Goal: Task Accomplishment & Management: Manage account settings

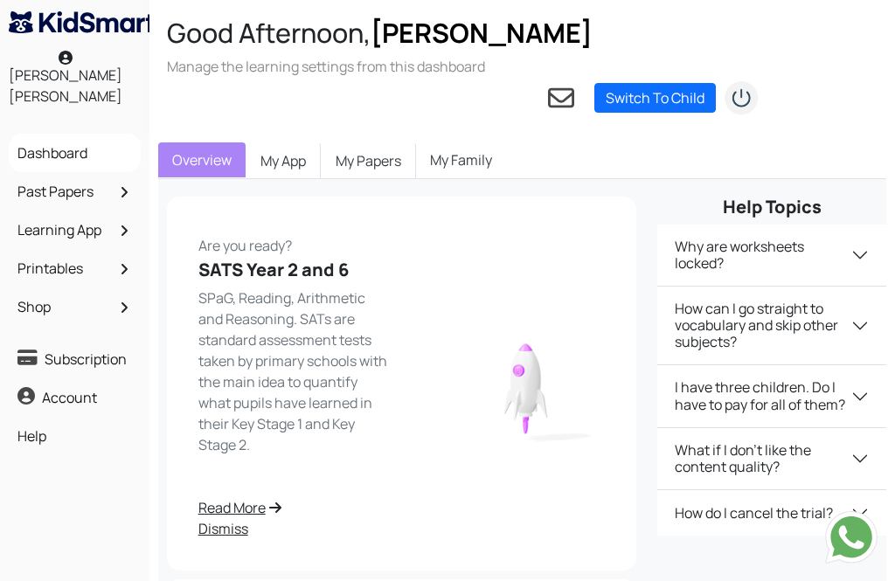
click at [650, 83] on link "Switch To Child" at bounding box center [654, 98] width 121 height 30
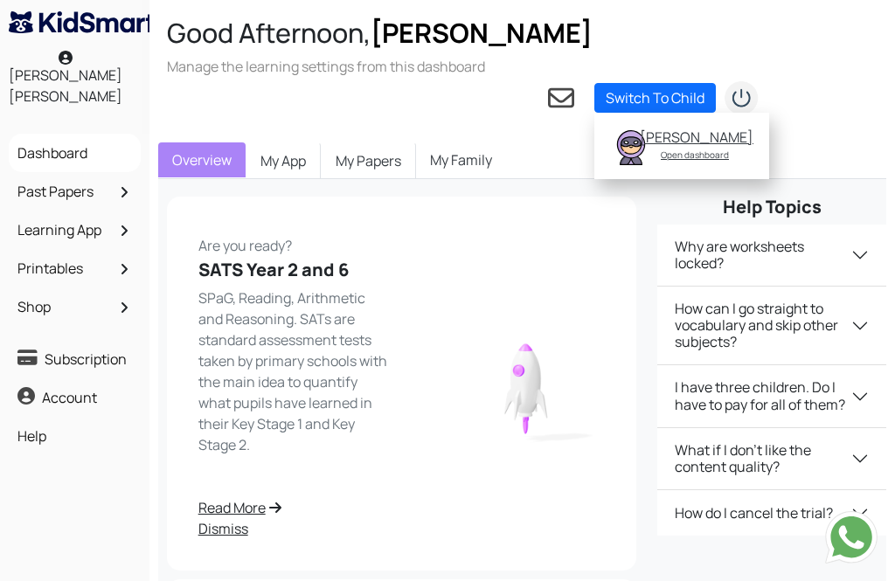
click at [608, 83] on link "Switch To Child" at bounding box center [654, 98] width 121 height 30
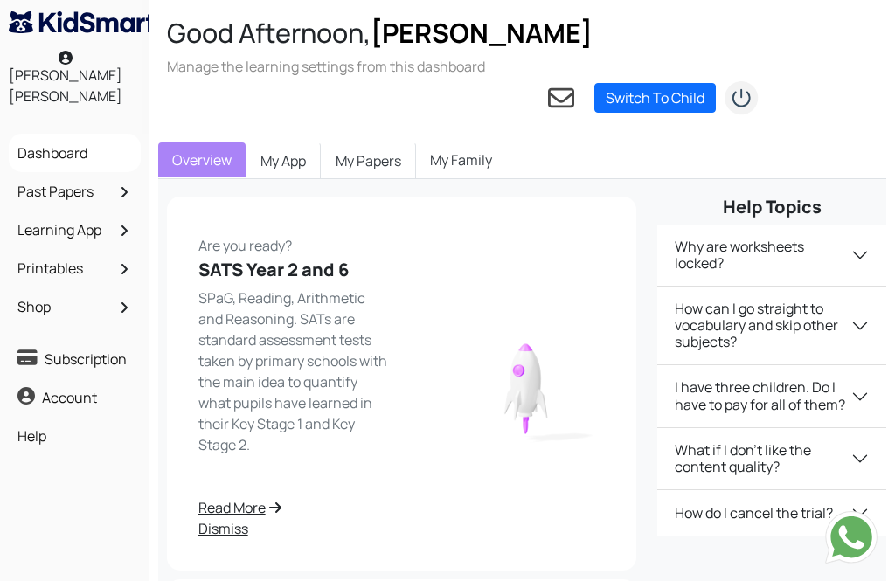
click at [683, 83] on link "Switch To Child" at bounding box center [654, 98] width 121 height 30
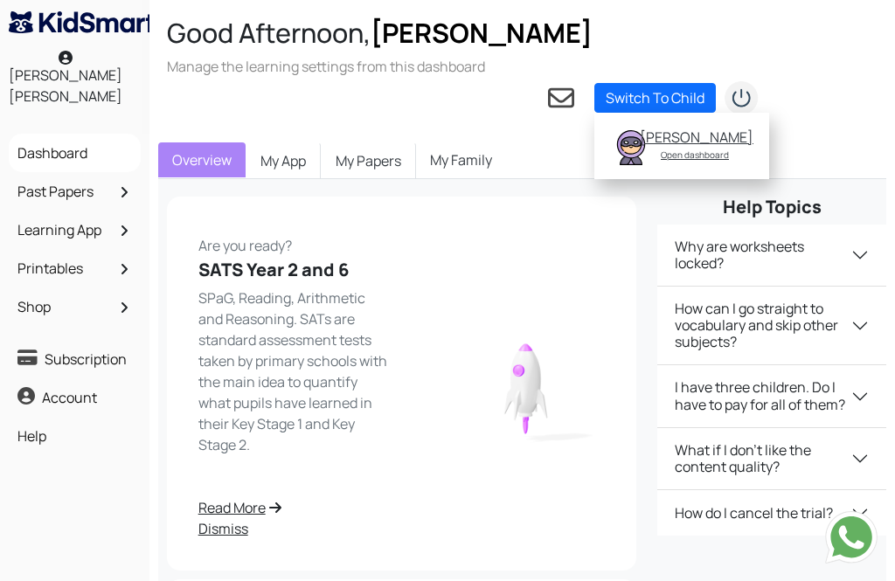
click at [689, 128] on div "[PERSON_NAME]" at bounding box center [695, 136] width 110 height 17
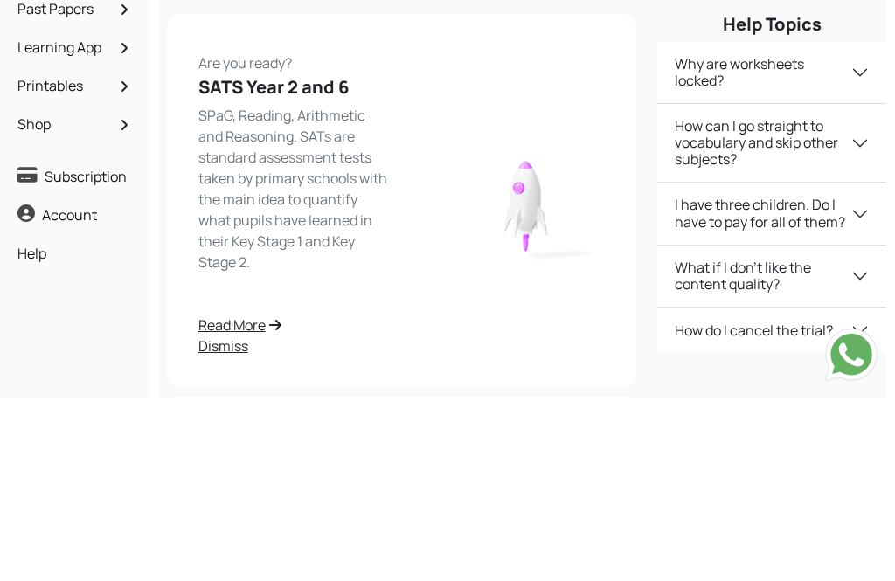
scroll to position [147, 0]
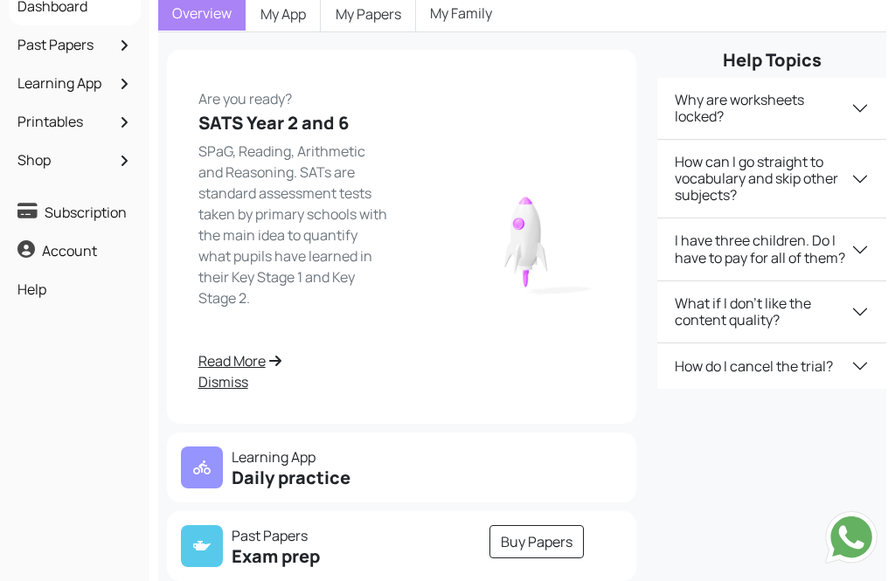
click at [356, 468] on h5 "Daily practice" at bounding box center [286, 478] width 211 height 21
click at [292, 468] on h5 "Daily practice" at bounding box center [286, 478] width 211 height 21
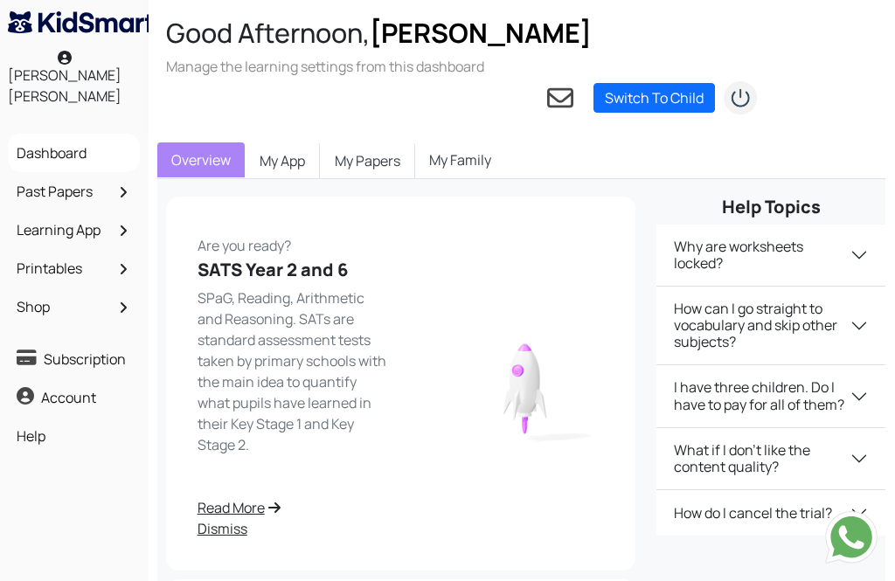
scroll to position [0, 0]
click at [297, 142] on link "My App" at bounding box center [283, 160] width 75 height 37
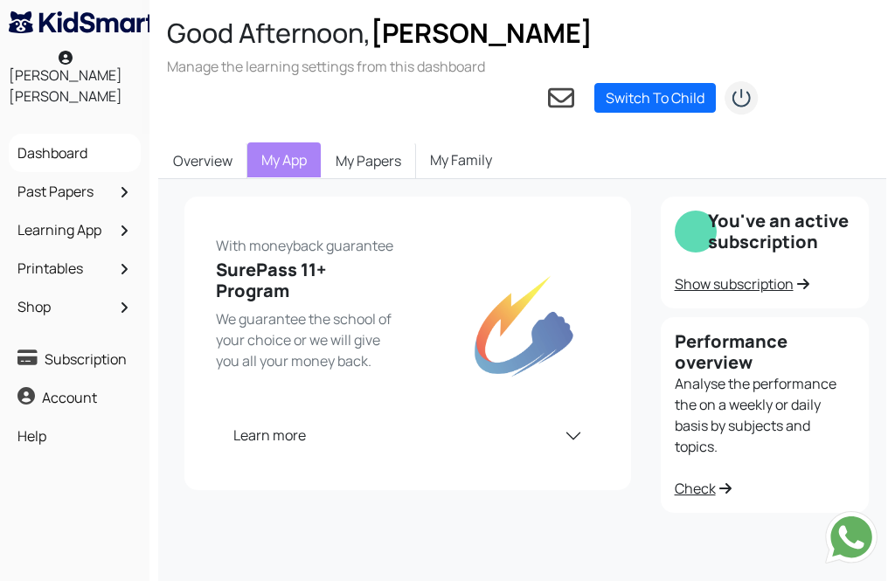
click at [376, 142] on link "My Papers" at bounding box center [368, 160] width 95 height 37
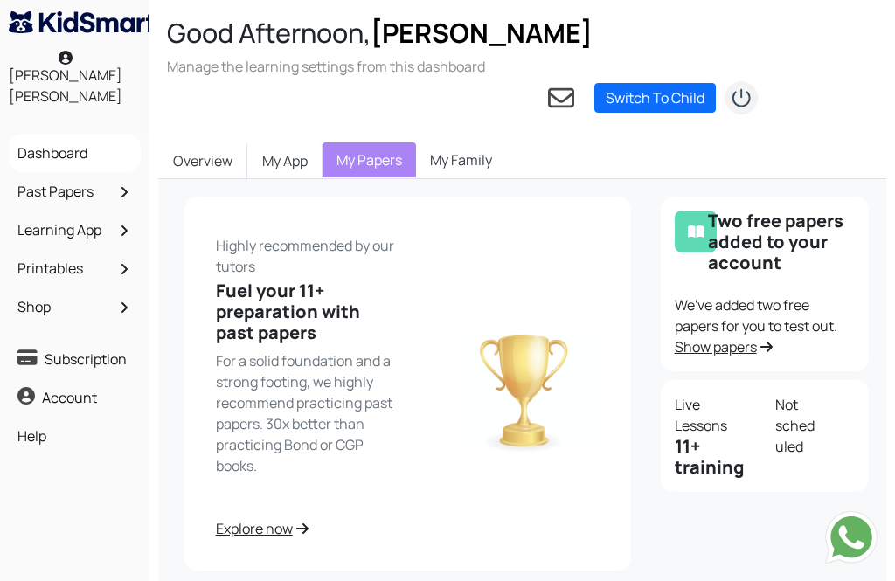
click at [482, 142] on link "My Family" at bounding box center [461, 159] width 90 height 35
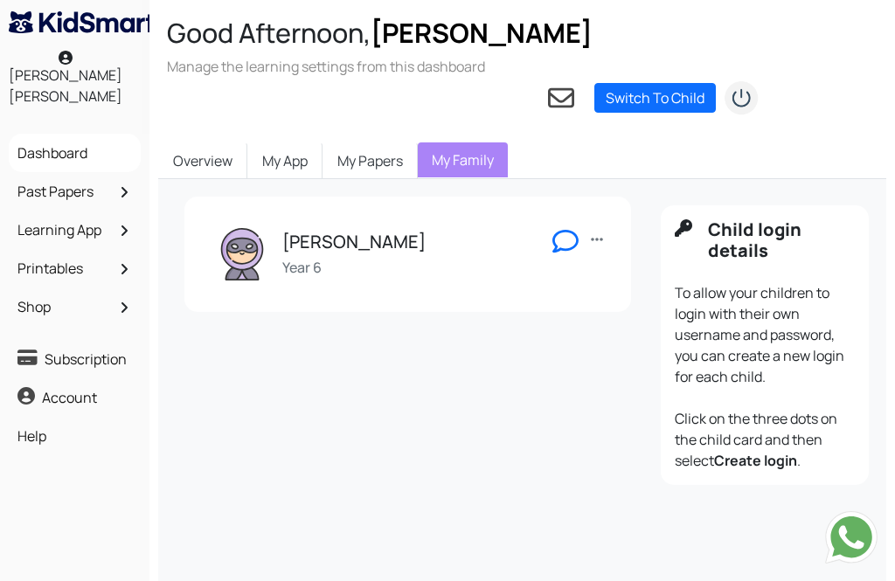
click at [298, 260] on h6 "Year 6" at bounding box center [353, 268] width 143 height 17
click at [598, 228] on div "Edit Login as Start chat Create login Remove" at bounding box center [593, 254] width 34 height 52
click at [596, 228] on link at bounding box center [596, 239] width 21 height 23
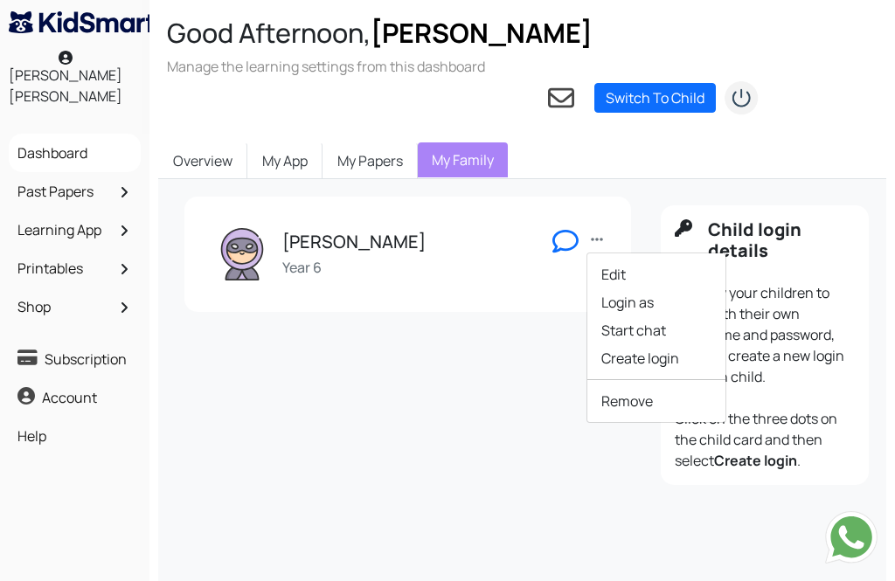
click at [524, 409] on div "Tristan Year 6 Edit Login as Start chat Create login Remove" at bounding box center [403, 345] width 476 height 297
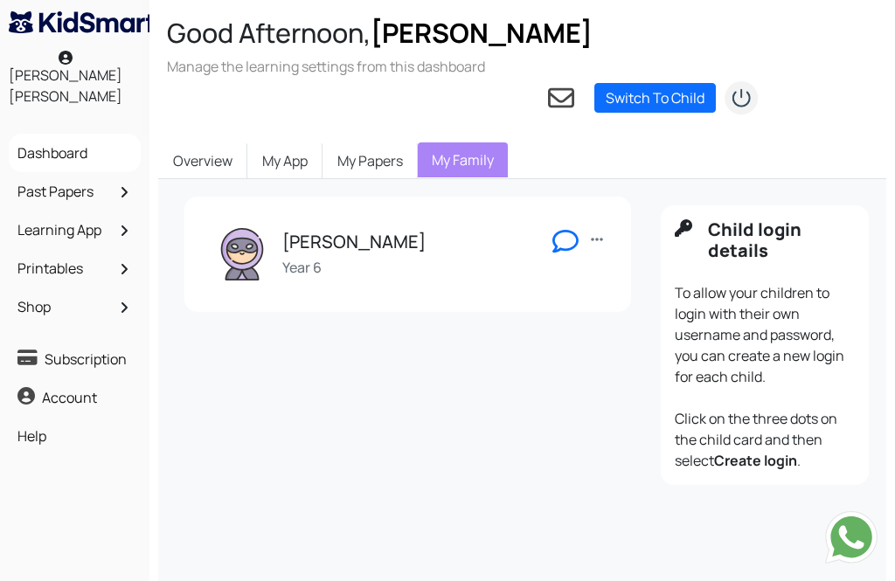
click at [579, 229] on div "Edit Login as Start chat Create login Remove" at bounding box center [593, 254] width 34 height 52
click at [81, 138] on link "Dashboard" at bounding box center [74, 153] width 123 height 30
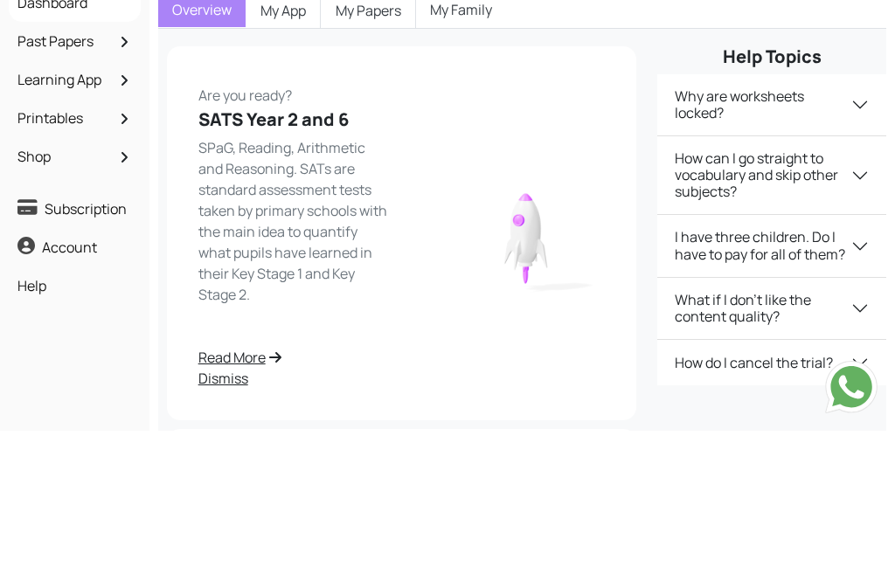
scroll to position [147, 0]
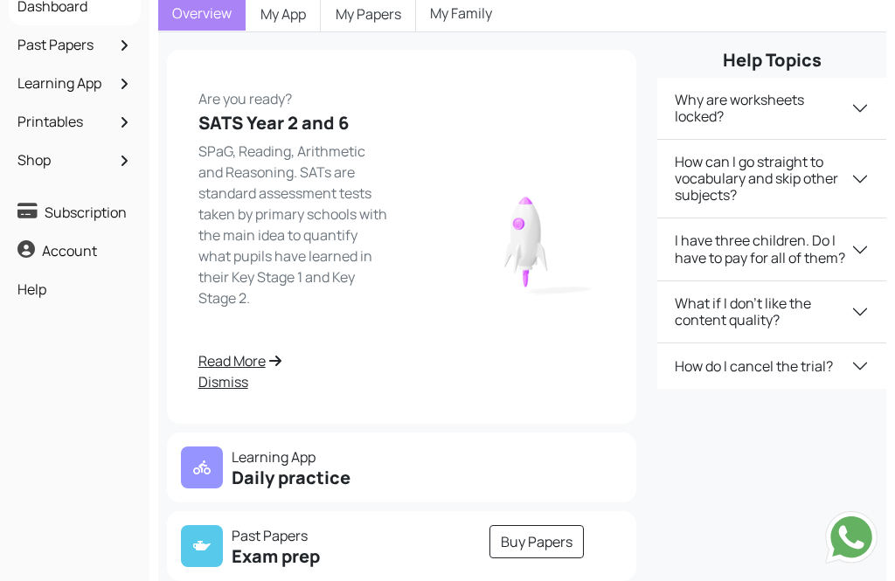
click at [363, 468] on h5 "Daily practice" at bounding box center [286, 478] width 211 height 21
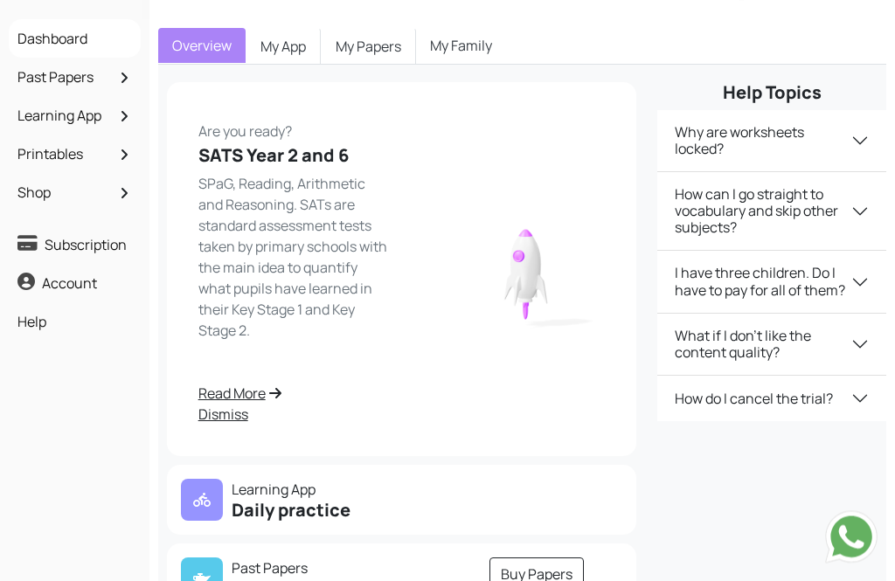
scroll to position [0, 0]
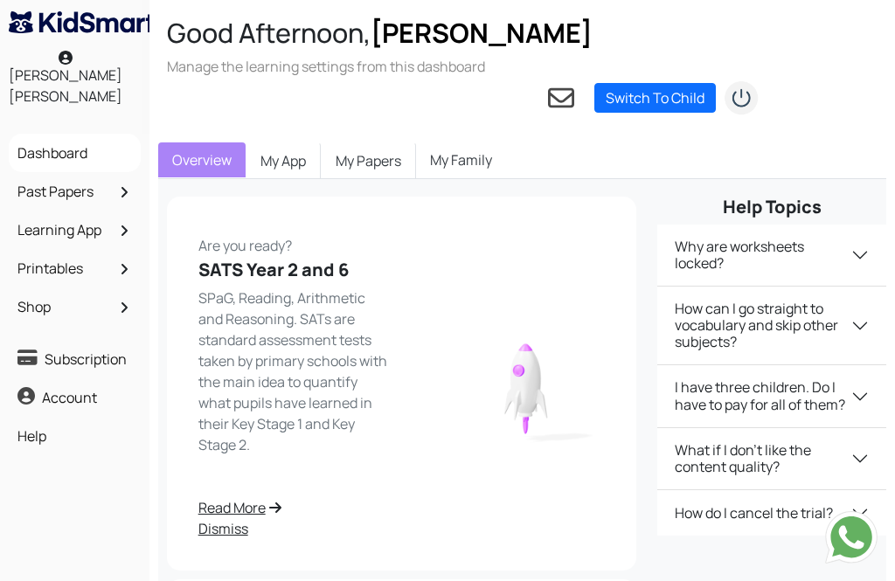
click at [296, 142] on link "My App" at bounding box center [283, 160] width 75 height 37
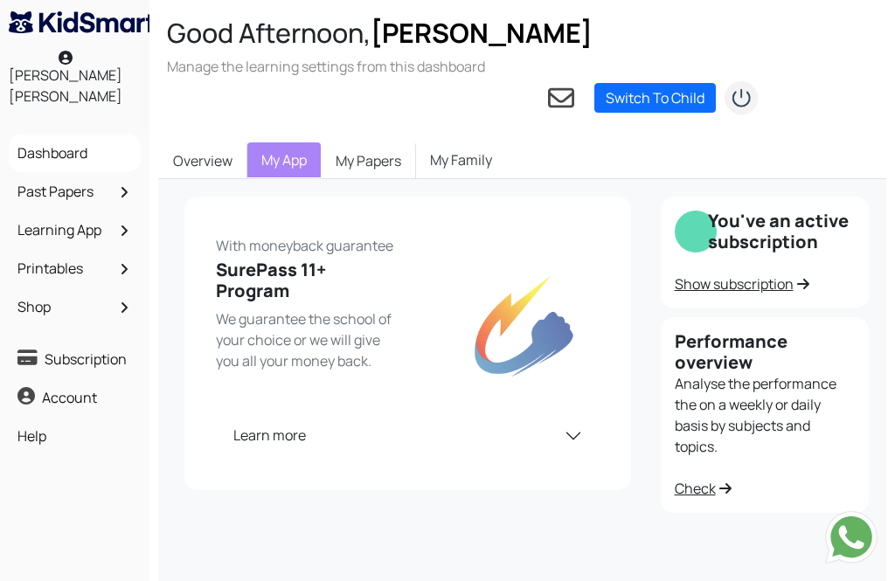
click at [387, 142] on link "My Papers" at bounding box center [368, 160] width 95 height 37
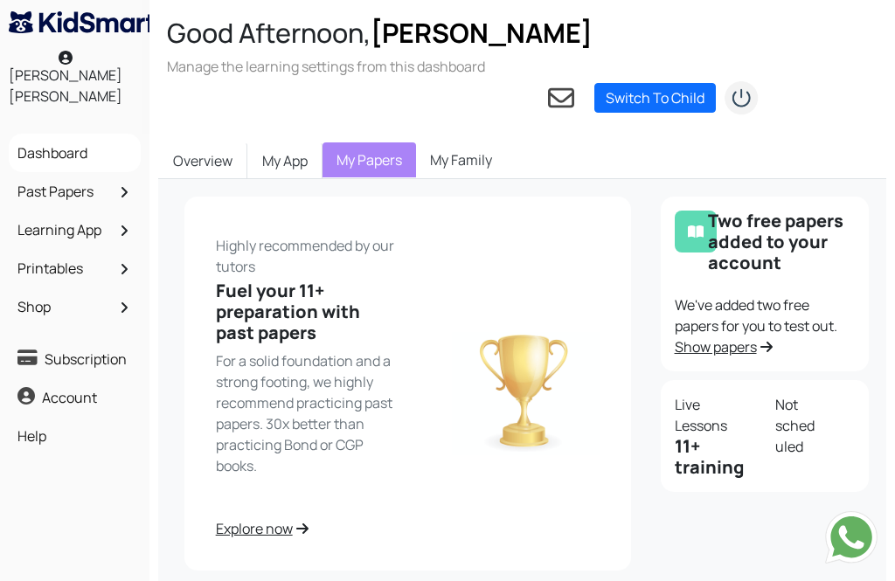
click at [106, 215] on link "Learning App" at bounding box center [74, 230] width 123 height 30
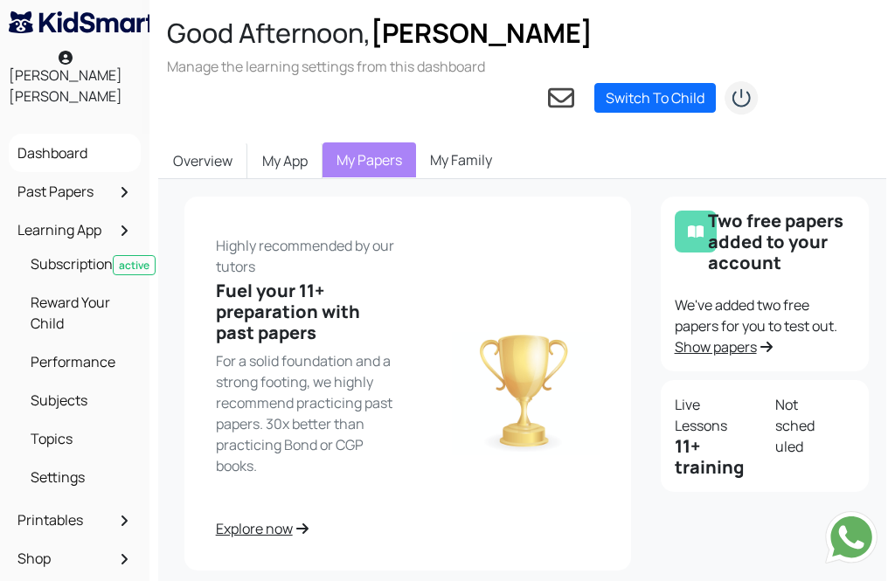
click at [96, 288] on link "Reward Your Child" at bounding box center [79, 313] width 106 height 51
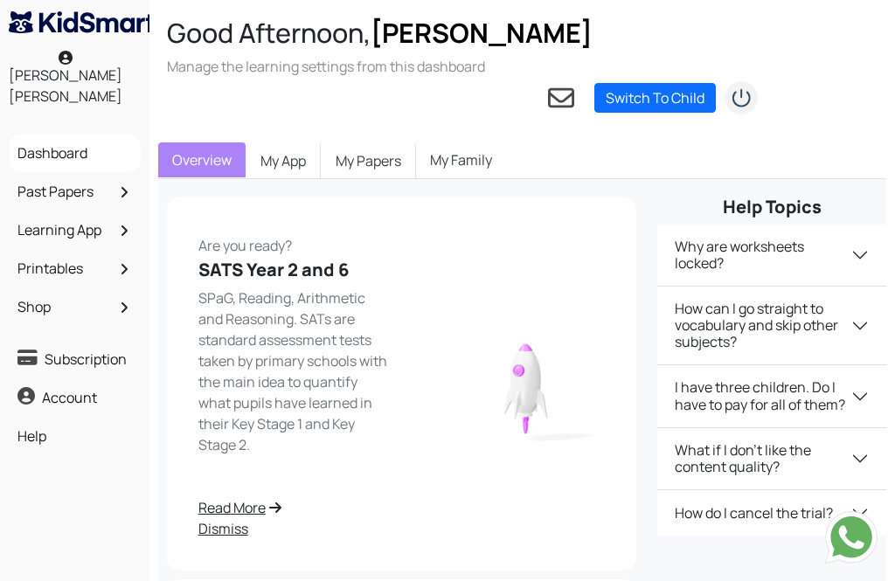
click at [284, 142] on link "My App" at bounding box center [283, 160] width 75 height 37
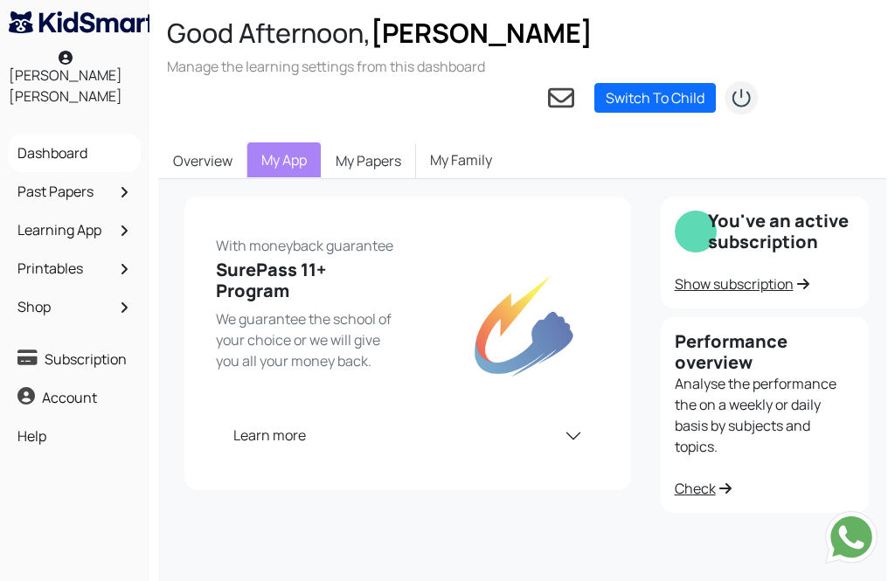
click at [101, 177] on link "Past Papers" at bounding box center [74, 192] width 123 height 30
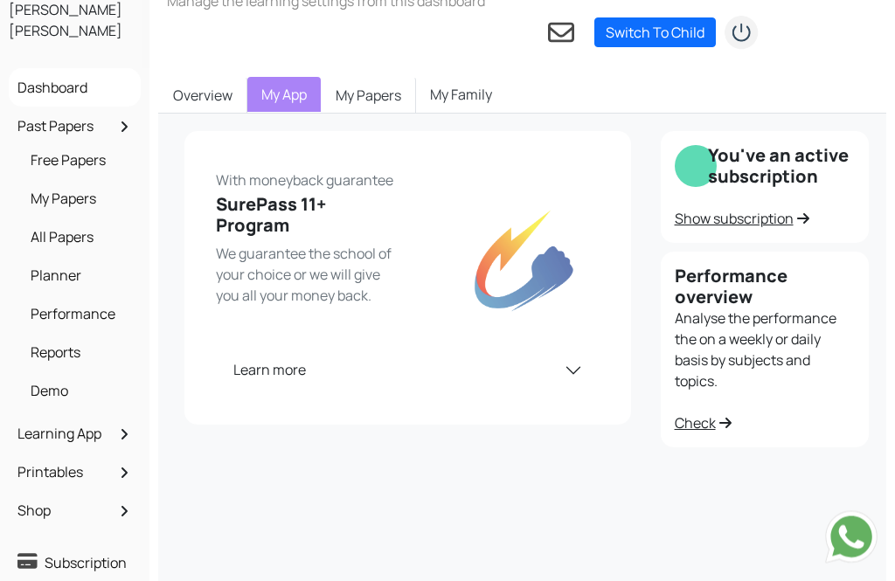
click at [114, 420] on link "Learning App" at bounding box center [74, 435] width 123 height 30
click at [95, 337] on link "Reports" at bounding box center [79, 352] width 106 height 30
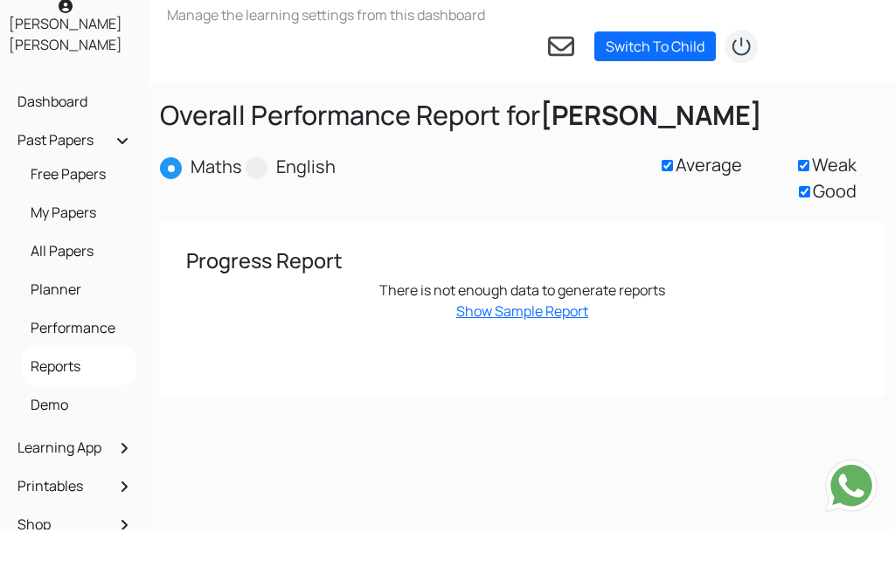
scroll to position [54, 0]
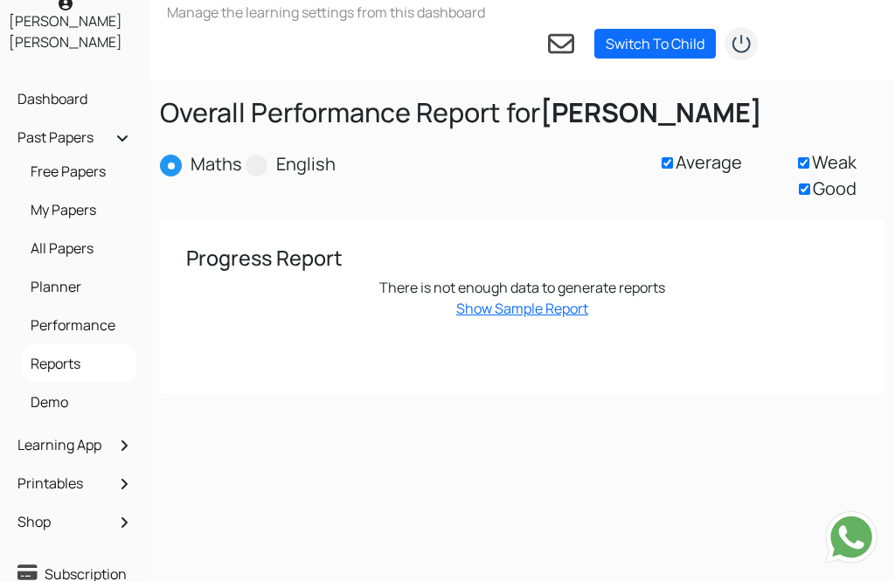
click at [563, 299] on link "Show Sample Report" at bounding box center [522, 308] width 132 height 19
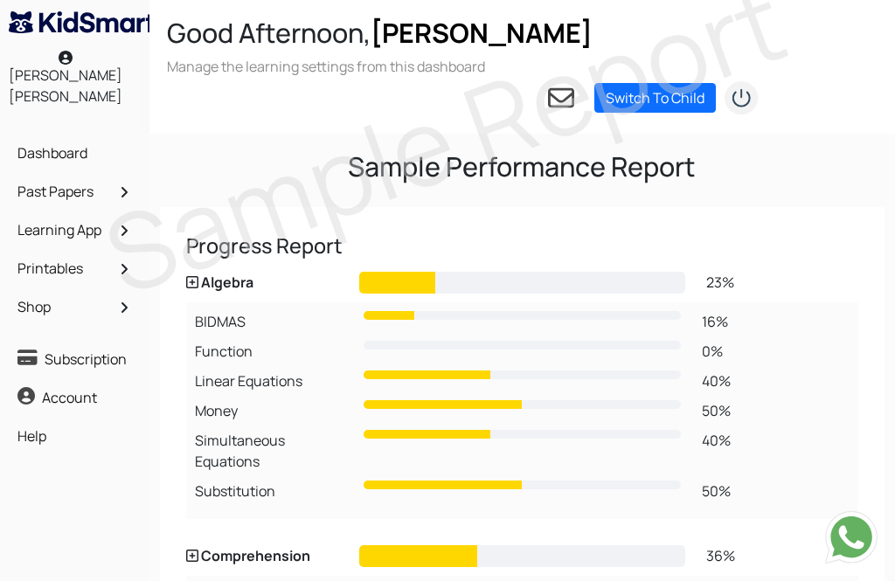
click at [120, 202] on p "Sample Report" at bounding box center [445, 136] width 722 height 391
click at [125, 196] on p "Sample Report" at bounding box center [445, 136] width 722 height 391
click at [114, 187] on p "Sample Report" at bounding box center [445, 136] width 722 height 391
click at [118, 193] on p "Sample Report" at bounding box center [445, 136] width 722 height 391
click at [103, 157] on div "Sample Report" at bounding box center [444, 204] width 711 height 291
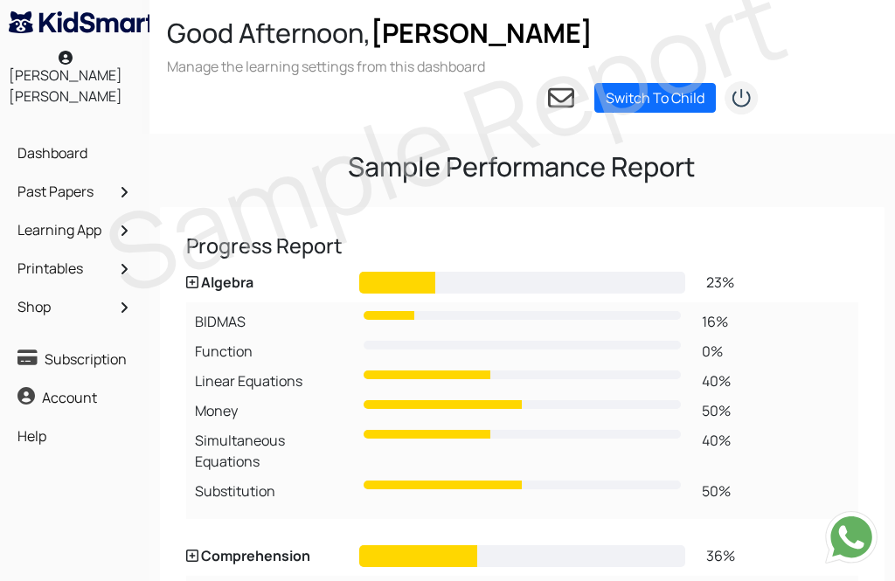
click at [109, 195] on p "Sample Report" at bounding box center [445, 136] width 722 height 391
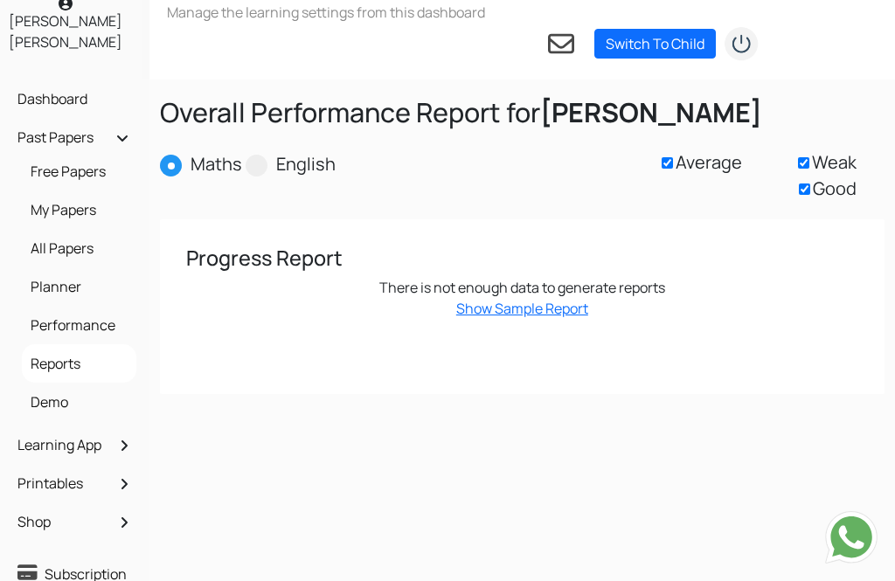
scroll to position [60, 0]
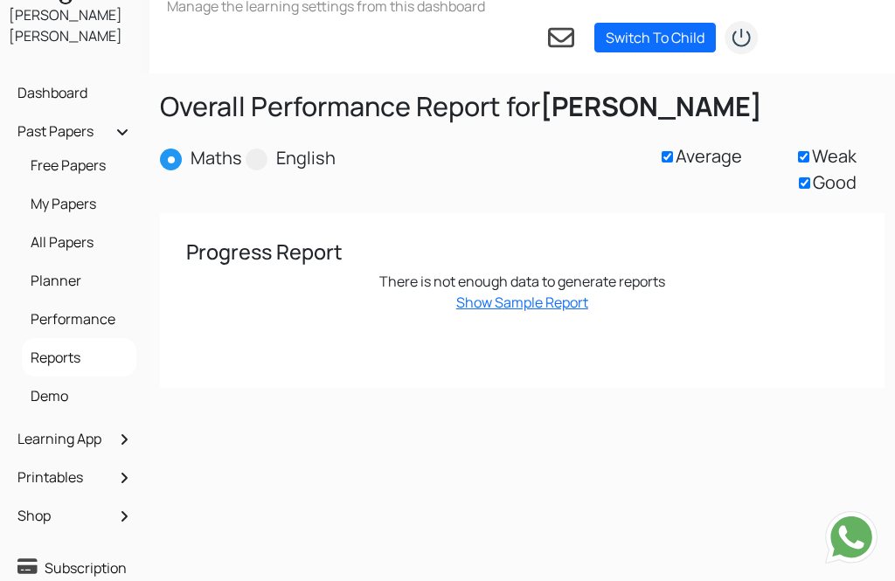
click at [99, 424] on link "Learning App" at bounding box center [74, 439] width 123 height 30
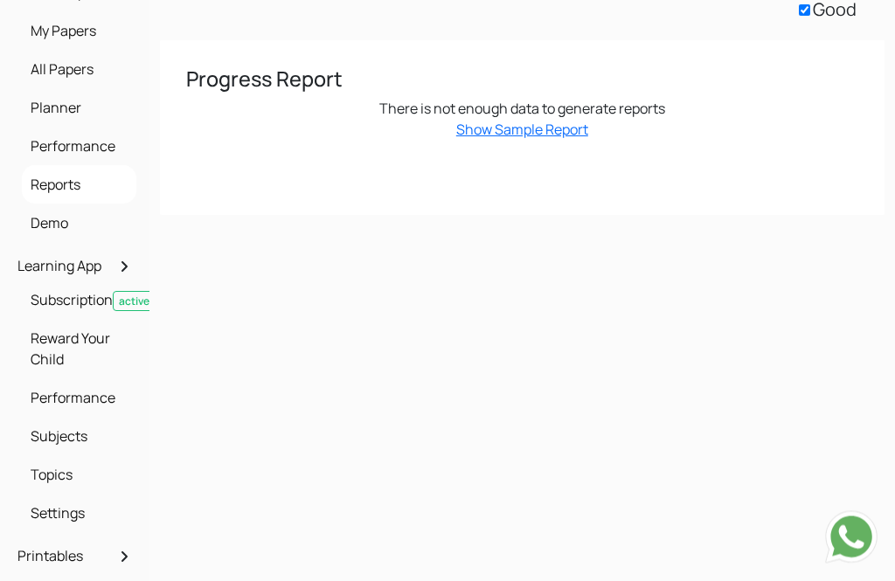
scroll to position [238, 0]
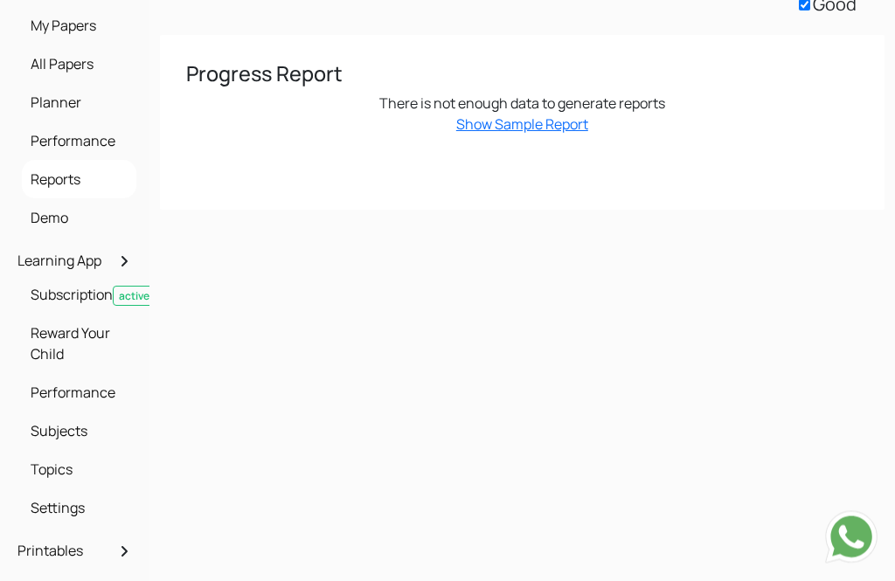
click at [102, 378] on link "Performance" at bounding box center [79, 393] width 106 height 30
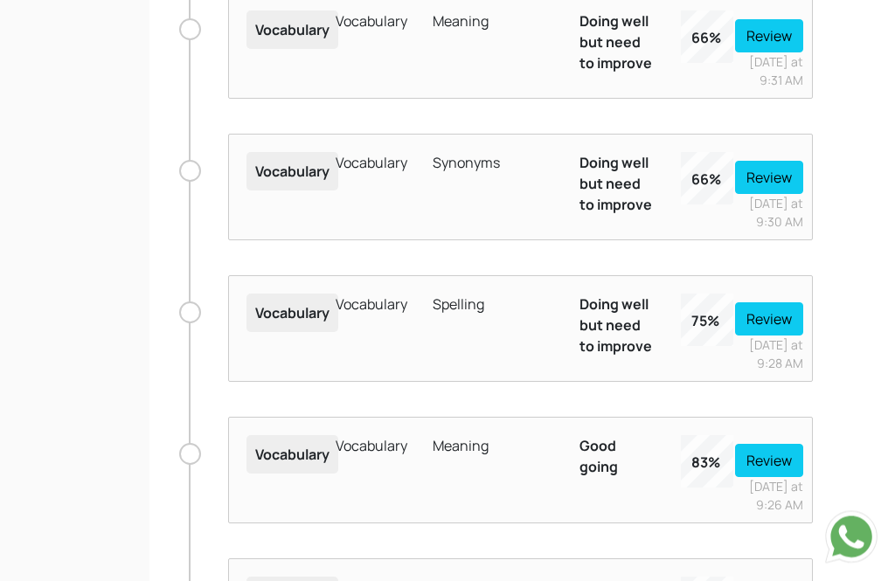
scroll to position [3003, 0]
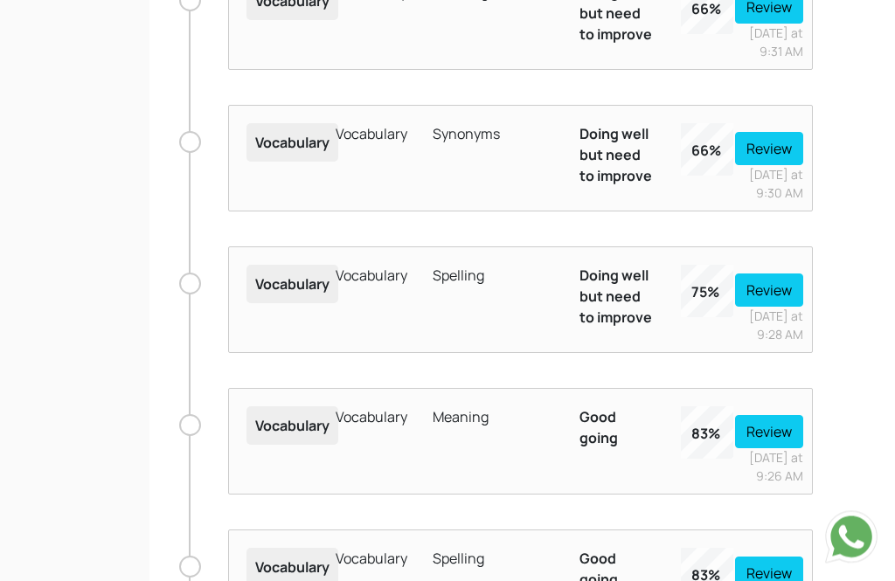
click at [778, 166] on button "Review" at bounding box center [769, 149] width 68 height 33
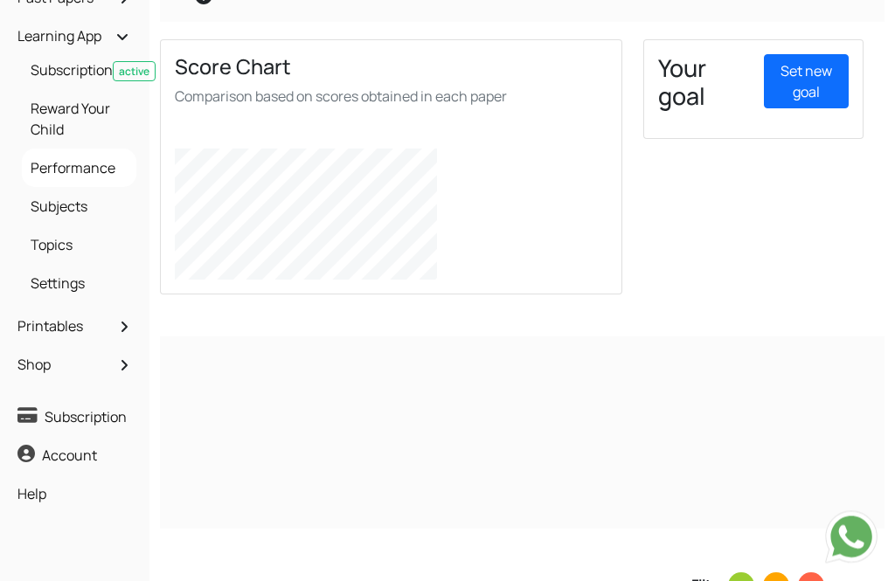
scroll to position [0, 0]
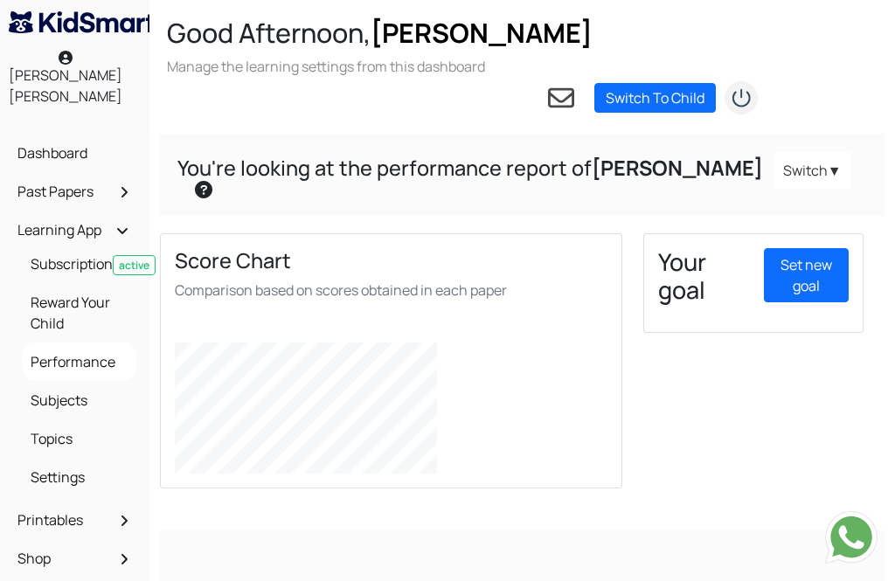
click at [828, 248] on link "Set new goal" at bounding box center [806, 275] width 85 height 54
click at [808, 248] on link "Set new goal" at bounding box center [806, 275] width 85 height 54
click at [681, 83] on link "Switch To Child" at bounding box center [654, 98] width 121 height 30
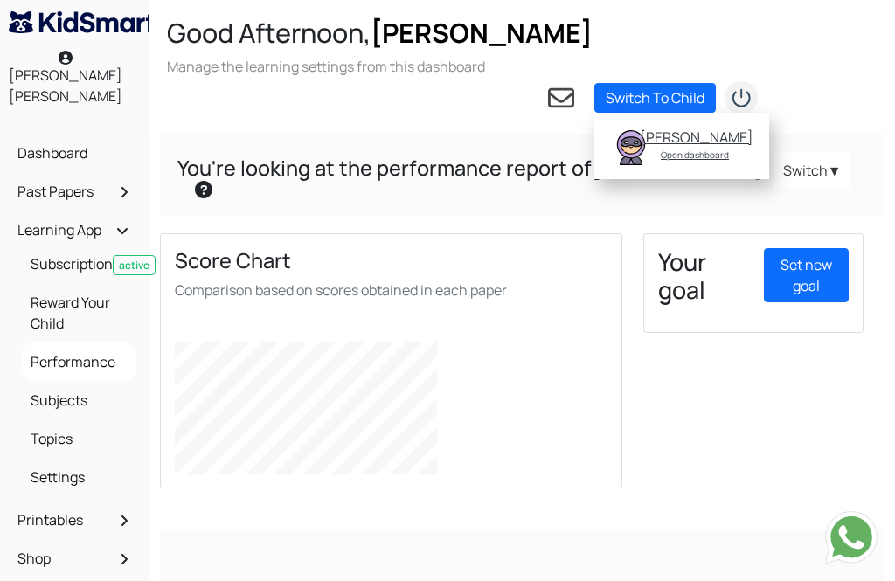
click at [696, 146] on div "Open dashboard" at bounding box center [695, 154] width 110 height 17
